Goal: Information Seeking & Learning: Stay updated

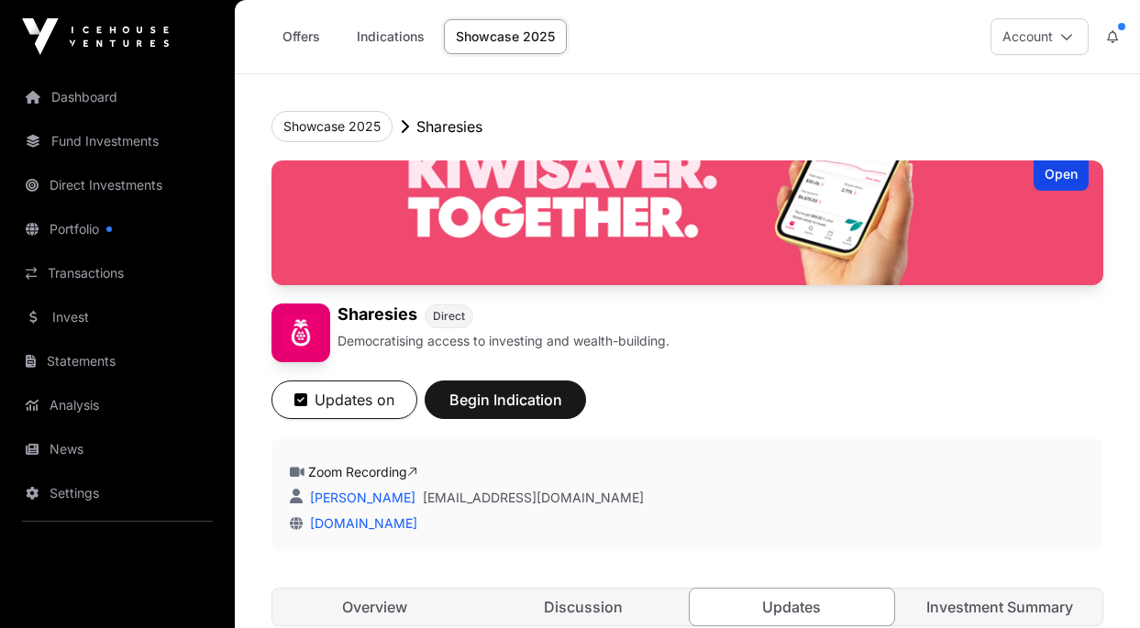
click at [375, 405] on button "Updates on" at bounding box center [345, 400] width 146 height 39
click at [375, 405] on button "Get Updates" at bounding box center [348, 400] width 152 height 39
click at [643, 94] on header "Showcase 2025 Sharesies Open Sharesies Direct Democratising access to investing…" at bounding box center [688, 368] width 832 height 589
click at [441, 135] on p "Sharesies" at bounding box center [450, 127] width 66 height 22
click at [353, 133] on button "Showcase 2025" at bounding box center [332, 126] width 121 height 31
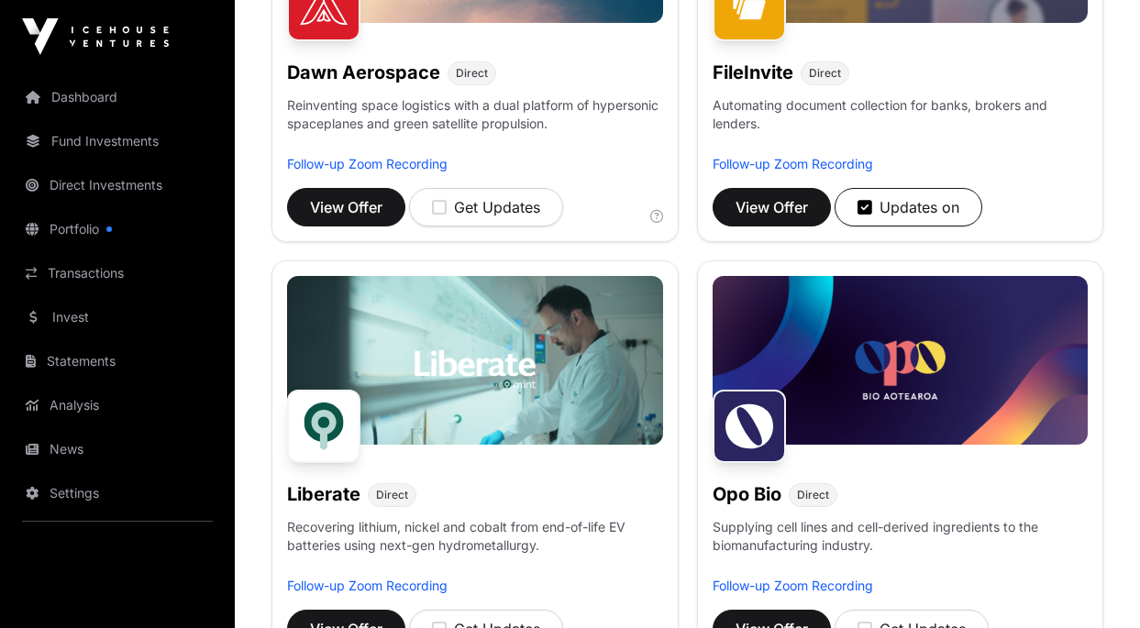
scroll to position [1106, 0]
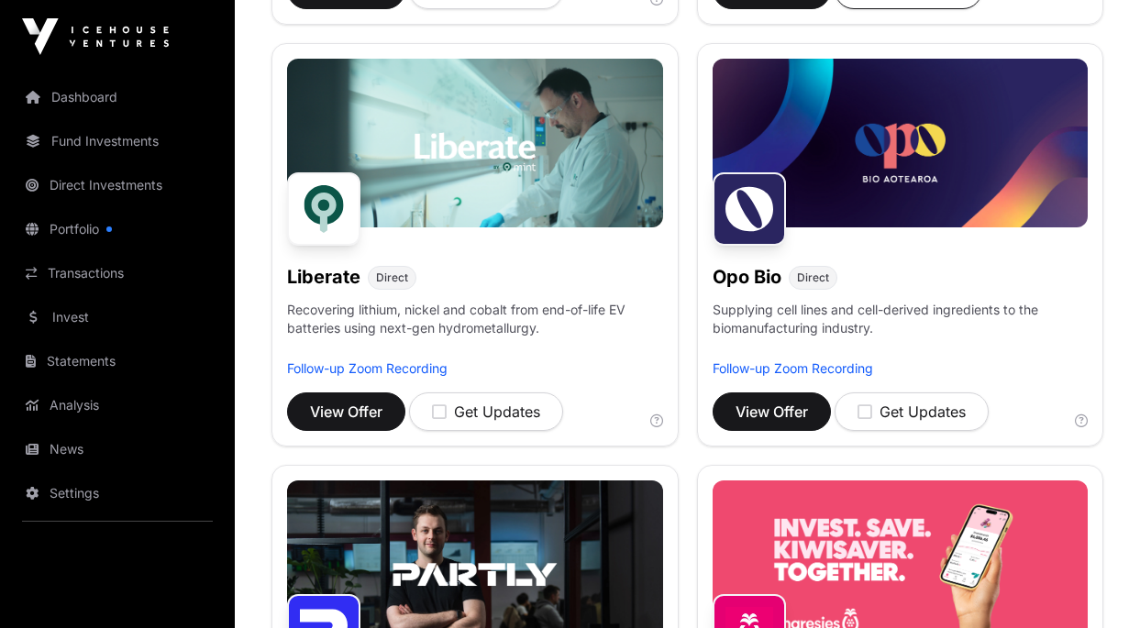
click at [896, 537] on img at bounding box center [901, 565] width 376 height 169
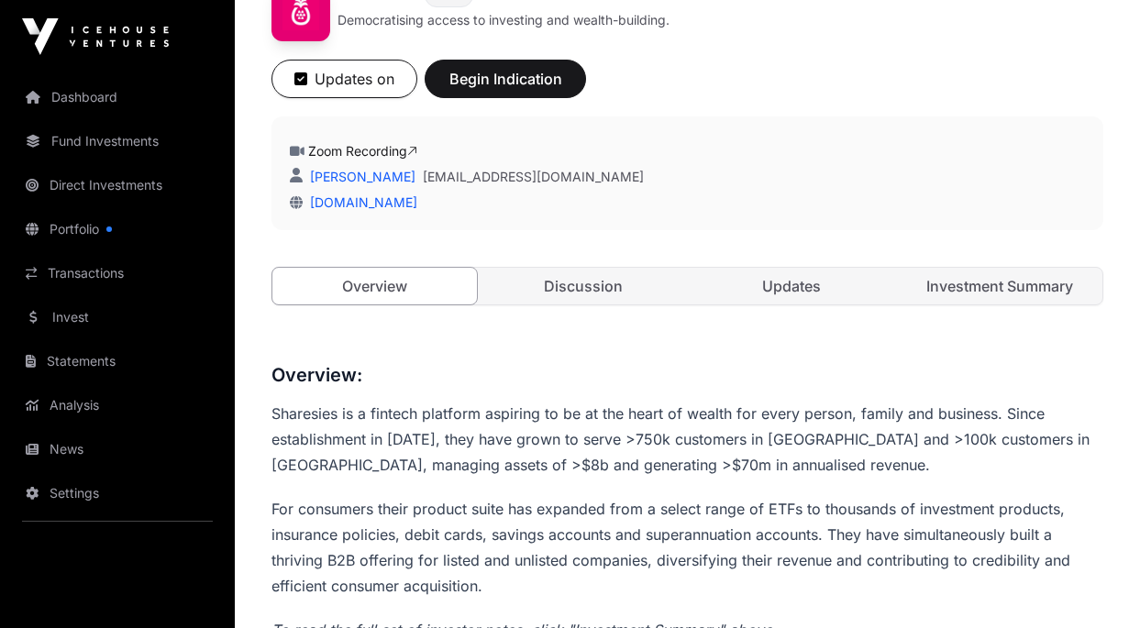
scroll to position [342, 0]
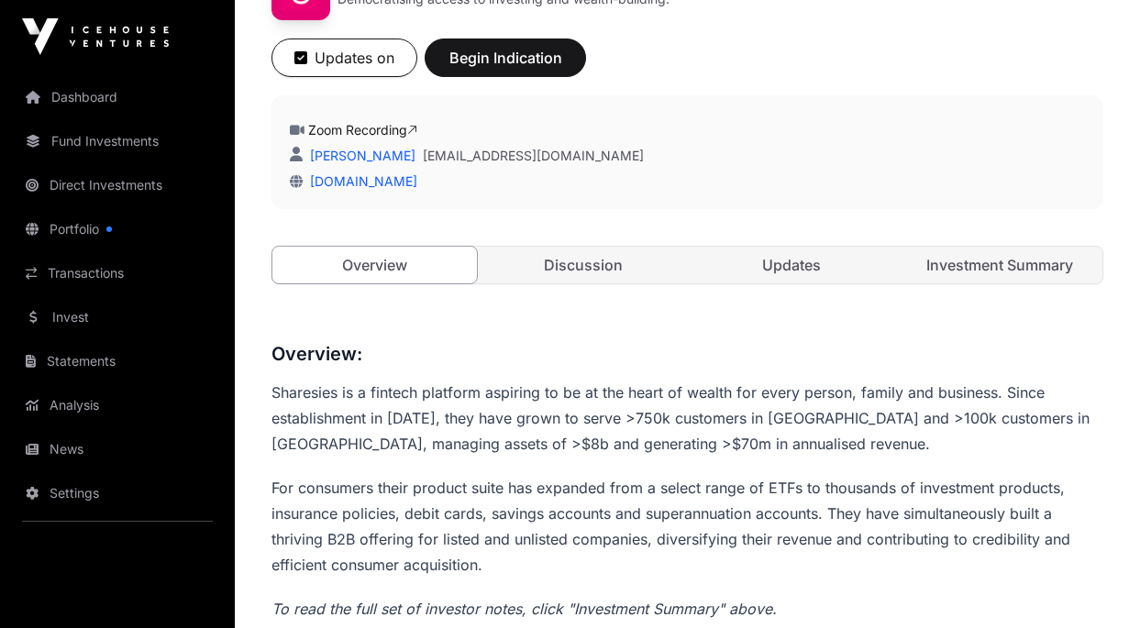
click at [772, 271] on link "Updates" at bounding box center [792, 265] width 205 height 37
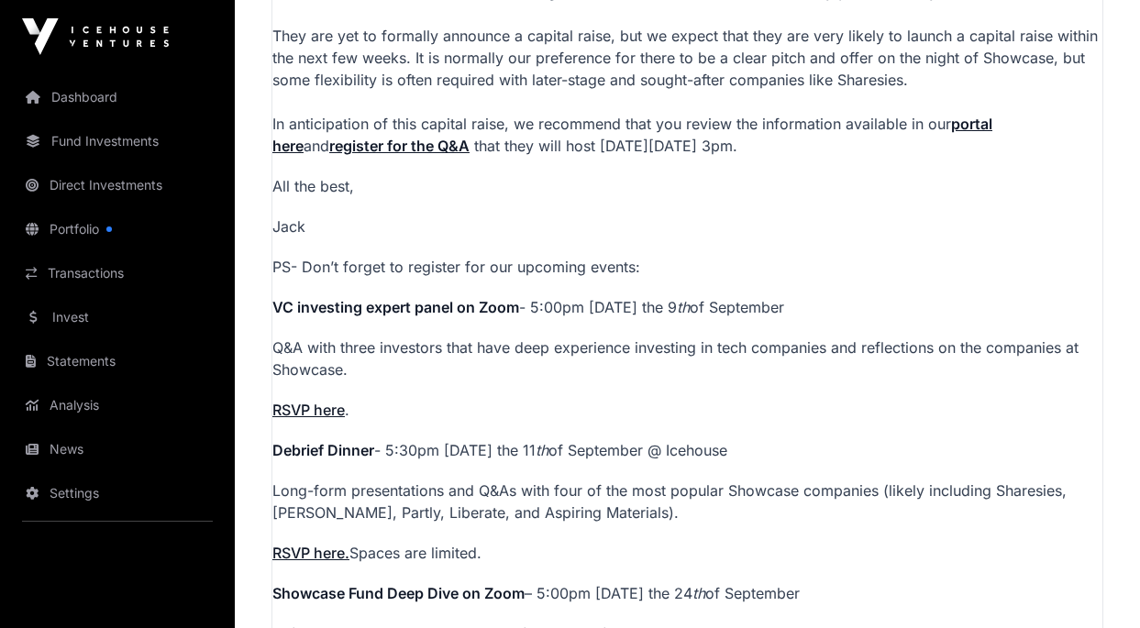
scroll to position [832, 0]
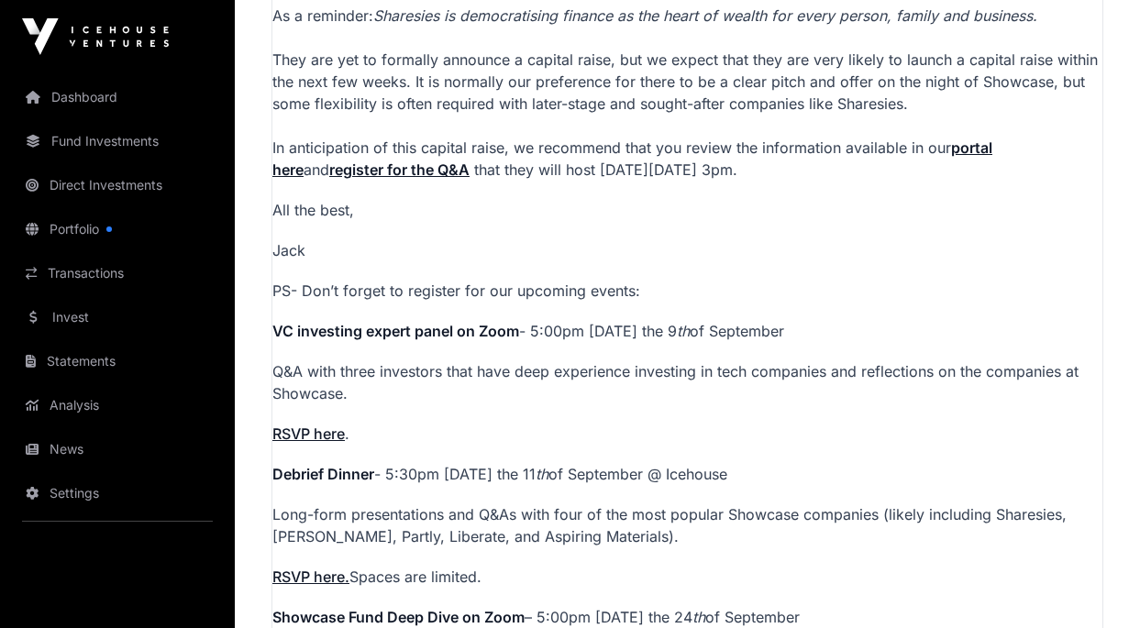
click at [993, 143] on strong "portal here" at bounding box center [632, 159] width 720 height 40
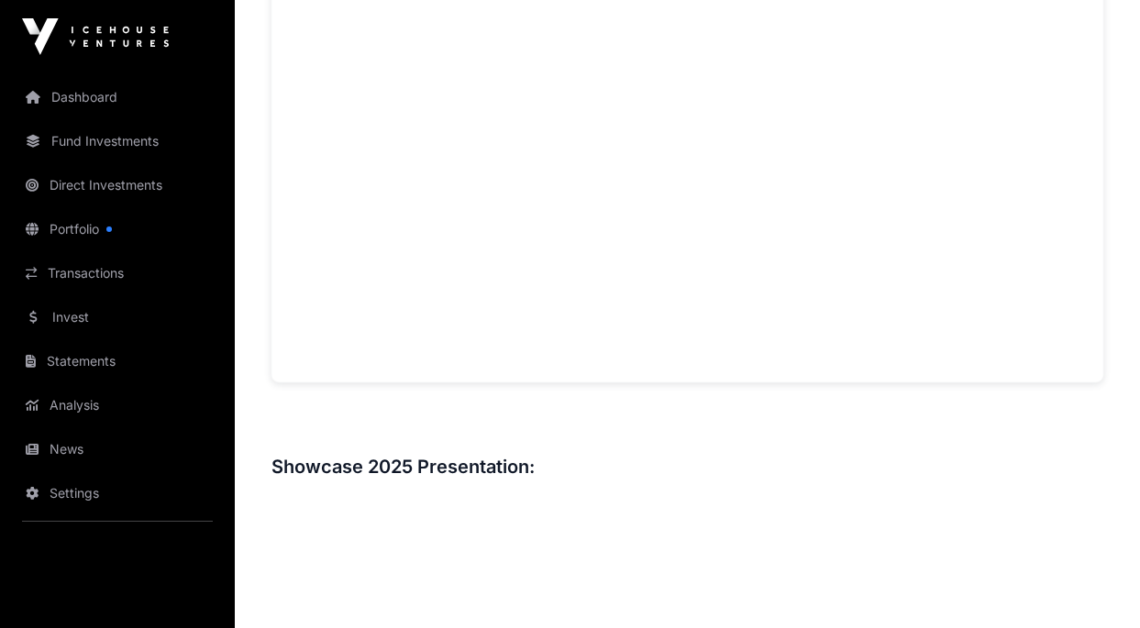
scroll to position [1139, 0]
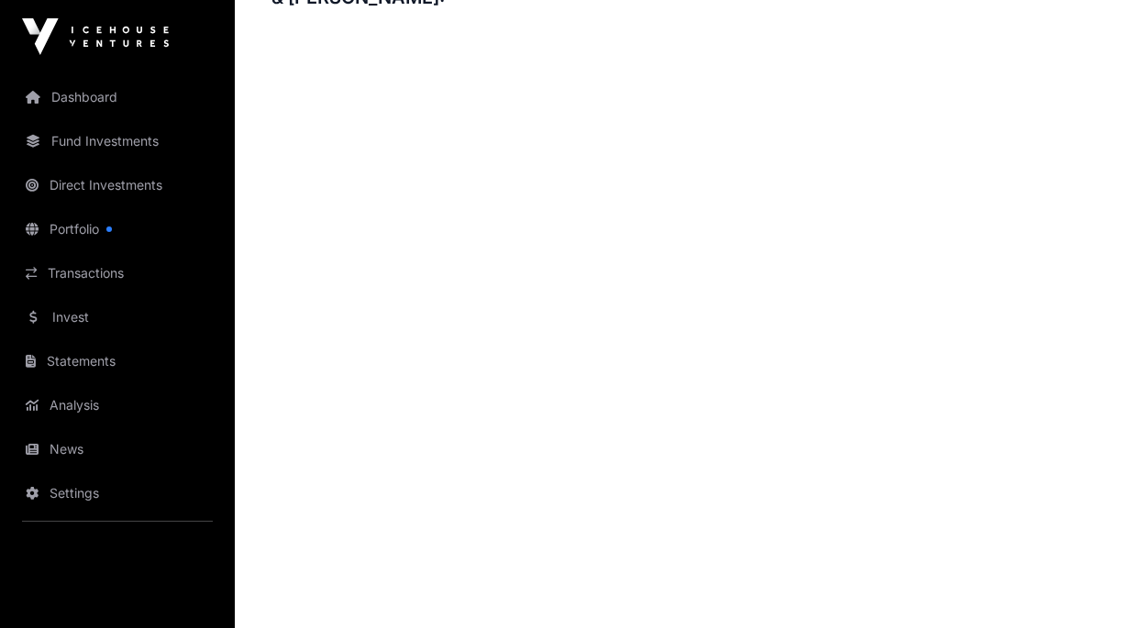
scroll to position [2473, 0]
